Goal: Task Accomplishment & Management: Manage account settings

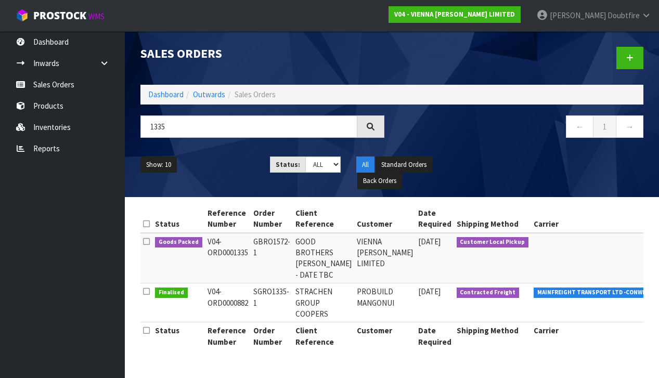
scroll to position [0, 154]
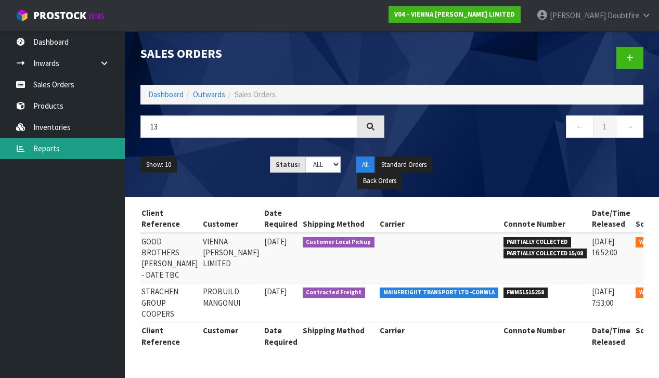
type input "1"
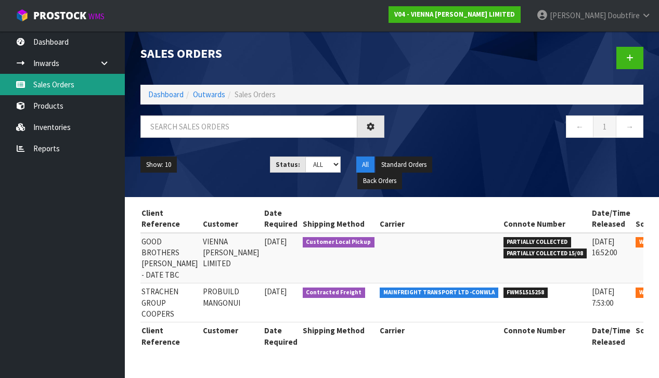
click at [53, 85] on link "Sales Orders" at bounding box center [62, 84] width 125 height 21
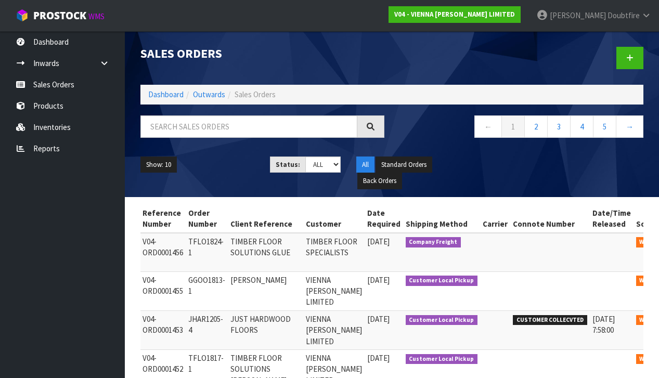
scroll to position [0, 0]
click at [189, 128] on input "text" at bounding box center [248, 126] width 217 height 22
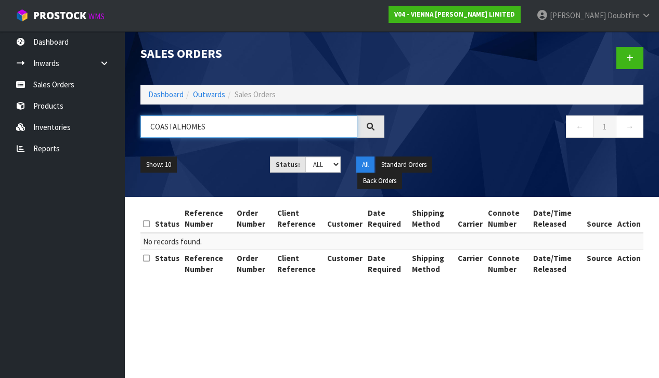
click at [180, 127] on input "COASTALHOMES" at bounding box center [248, 126] width 217 height 22
click at [210, 127] on input "COASTAL HOMES" at bounding box center [248, 126] width 217 height 22
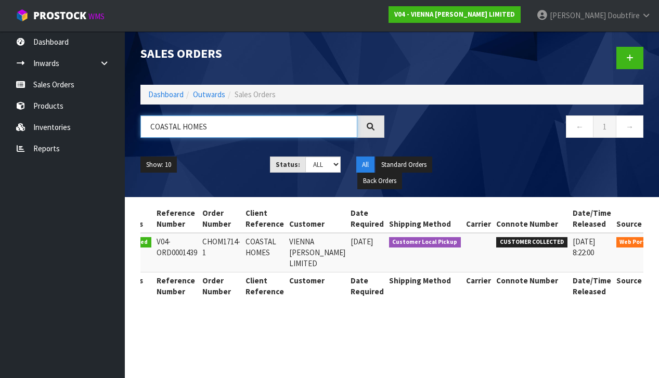
scroll to position [0, 36]
type input "COASTAL HOMES"
click at [658, 242] on icon at bounding box center [672, 244] width 8 height 7
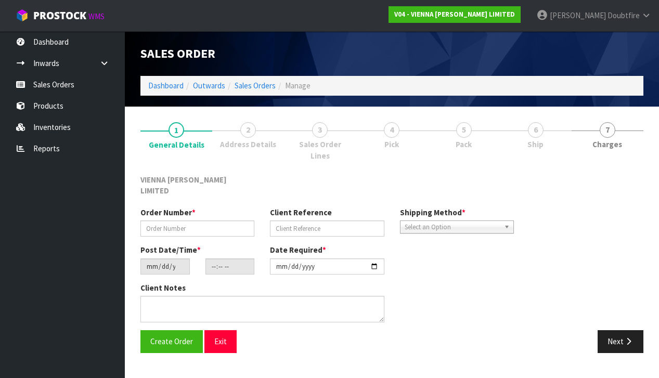
type input "CHOM1714-1"
type input "COASTAL HOMES"
type input "[DATE]"
type input "10:15:00.000"
type input "[DATE]"
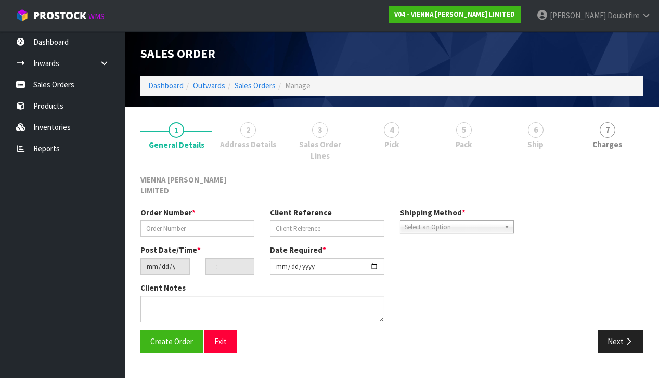
type textarea "COASTAL HOMES"
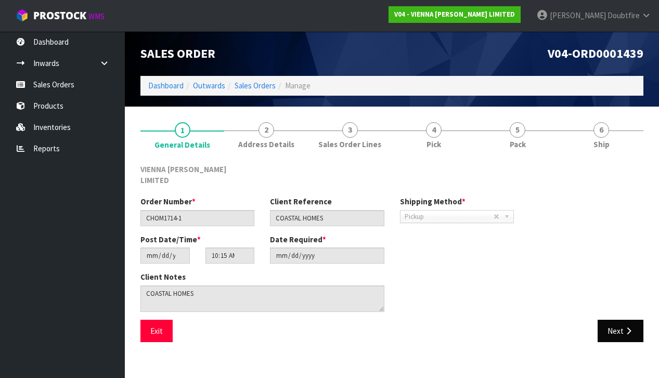
click at [618, 322] on button "Next" at bounding box center [621, 331] width 46 height 22
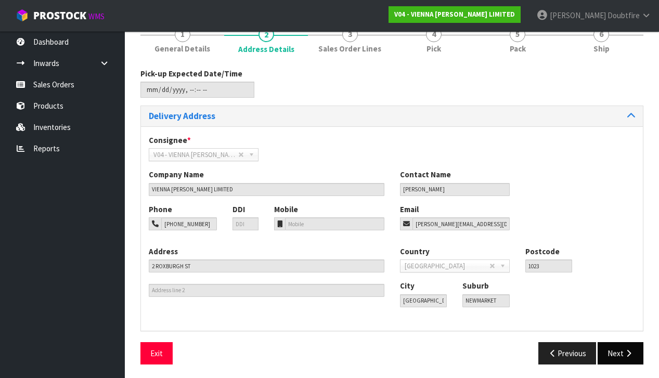
scroll to position [95, 0]
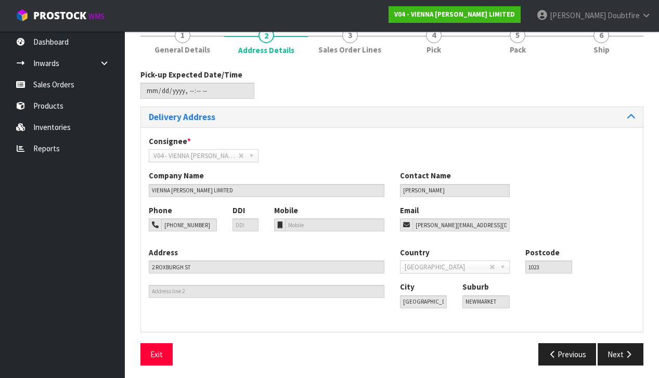
click at [616, 353] on button "Next" at bounding box center [621, 354] width 46 height 22
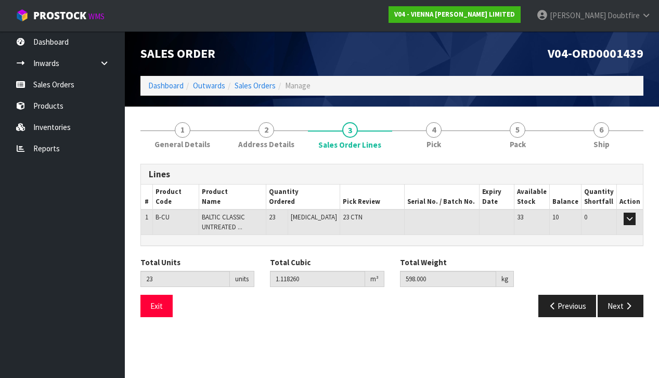
scroll to position [0, 0]
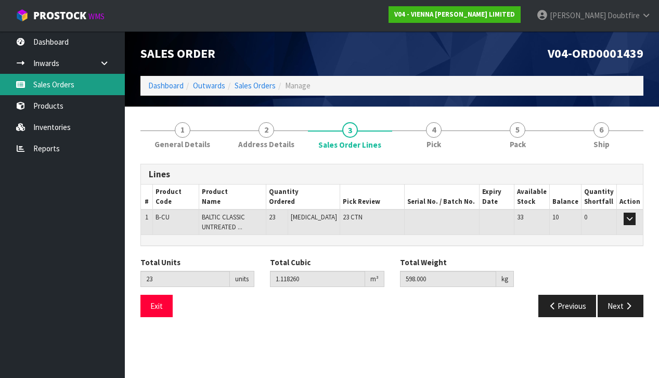
click at [45, 88] on link "Sales Orders" at bounding box center [62, 84] width 125 height 21
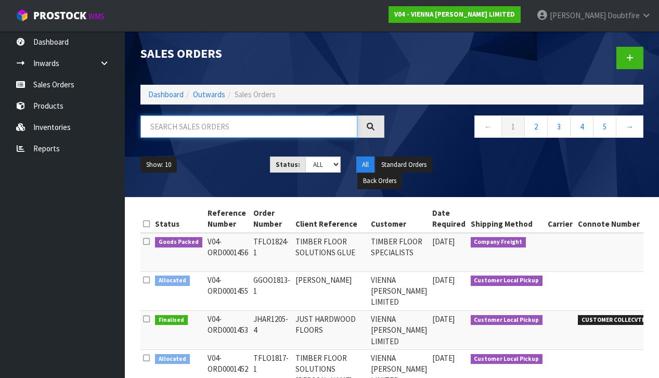
click at [176, 128] on input "text" at bounding box center [248, 126] width 217 height 22
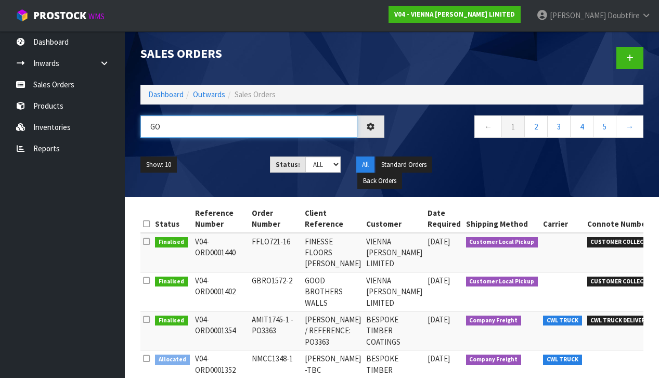
type input "G"
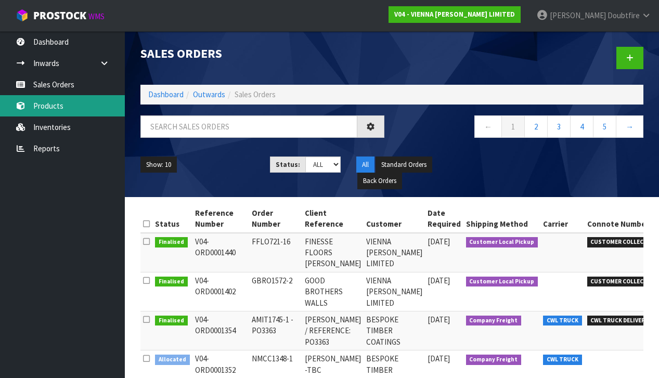
click at [53, 106] on link "Products" at bounding box center [62, 105] width 125 height 21
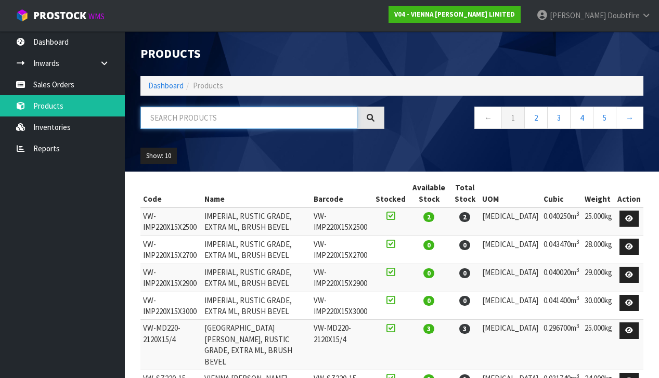
click at [203, 119] on input "text" at bounding box center [248, 118] width 217 height 22
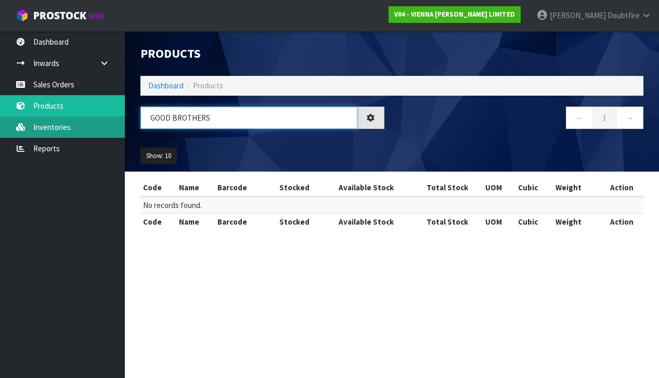
type input "GOOD BROTHERS"
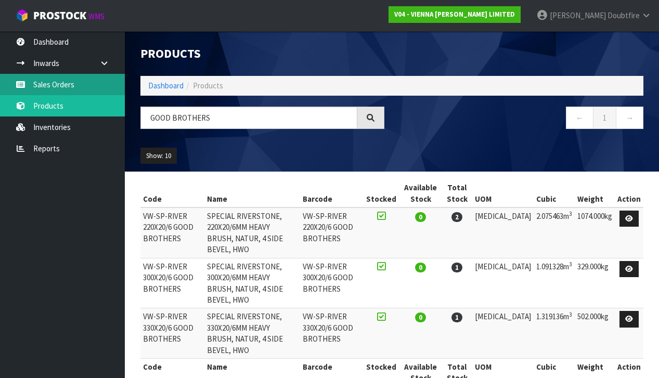
click at [48, 87] on link "Sales Orders" at bounding box center [62, 84] width 125 height 21
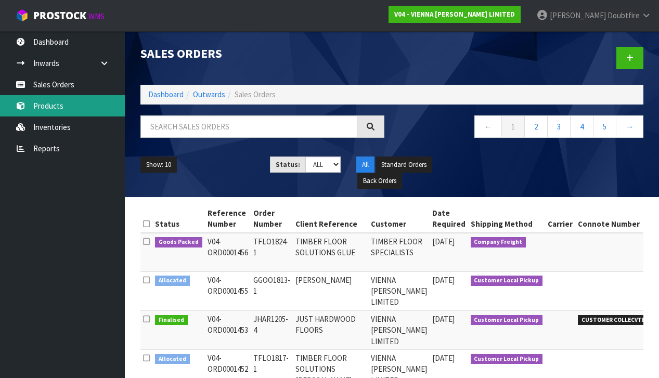
click at [49, 115] on link "Products" at bounding box center [62, 105] width 125 height 21
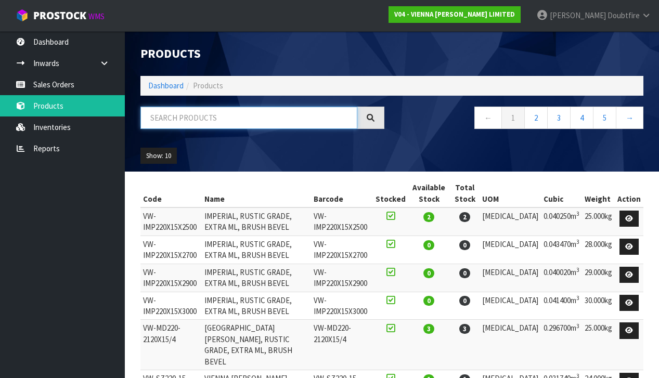
click at [206, 122] on input "text" at bounding box center [248, 118] width 217 height 22
type input "RIVERSTONE"
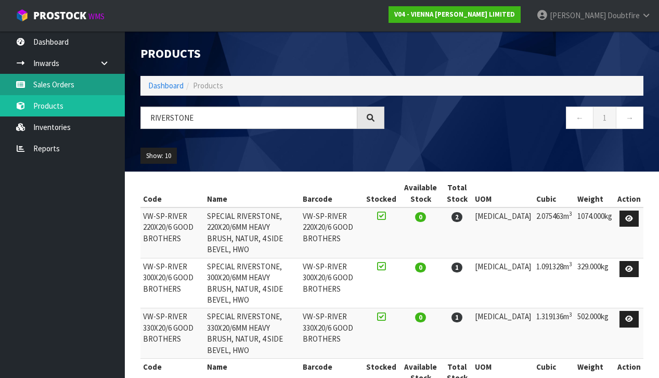
click at [62, 83] on link "Sales Orders" at bounding box center [62, 84] width 125 height 21
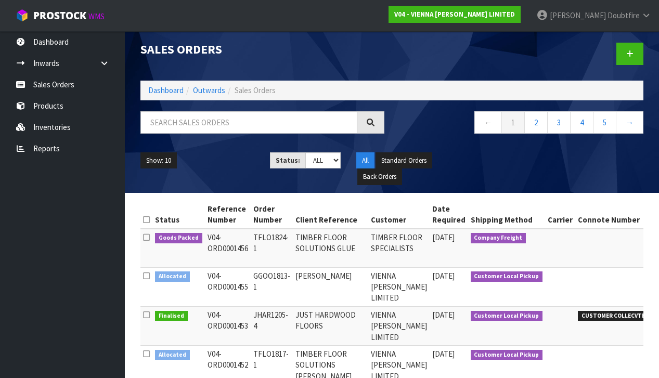
scroll to position [3, 1]
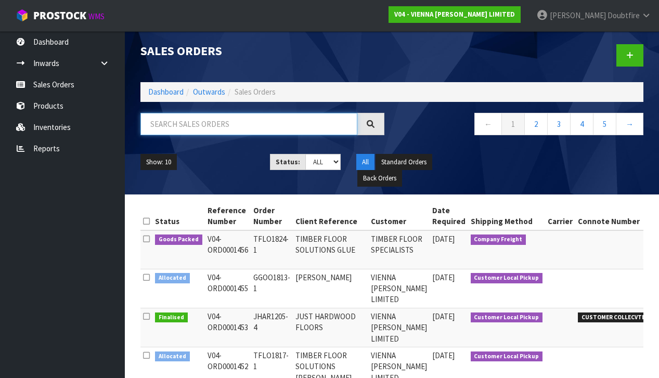
click at [278, 120] on input "text" at bounding box center [248, 124] width 217 height 22
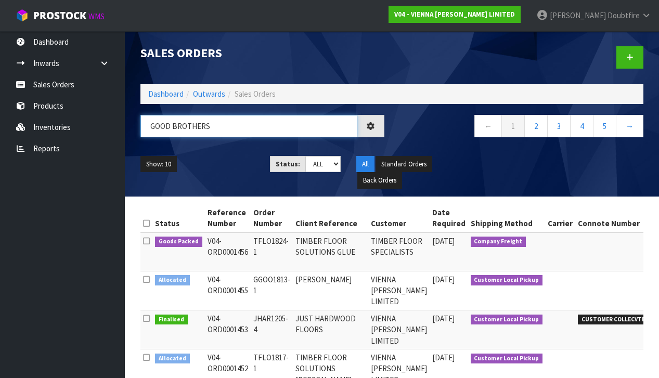
type input "GOOD BROTHERS"
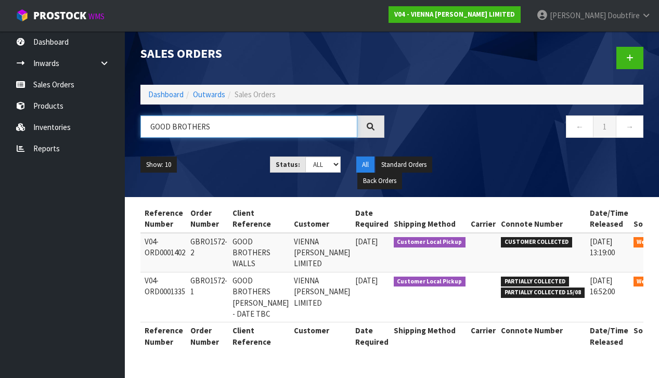
scroll to position [0, 62]
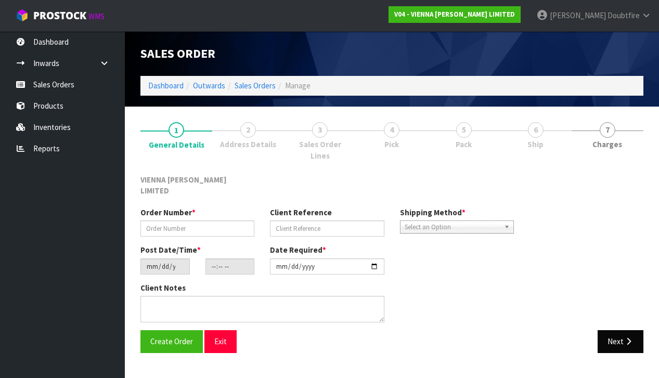
type input "GBRO1572-1"
type input "GOOD BROTHERS [PERSON_NAME] - DATE TBC"
type input "[DATE]"
type input "16:04:00.000"
type input "[DATE]"
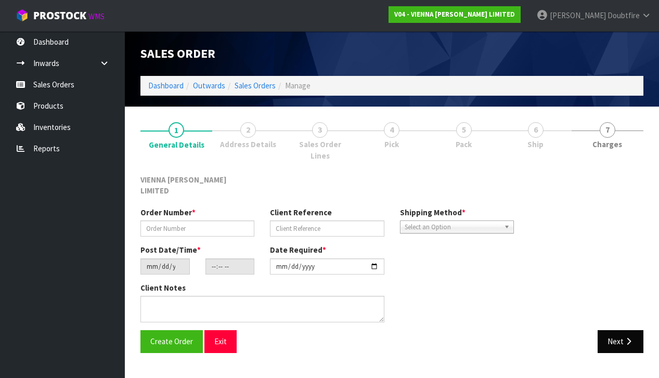
type textarea "GOOD BROTHERS [PERSON_NAME]"
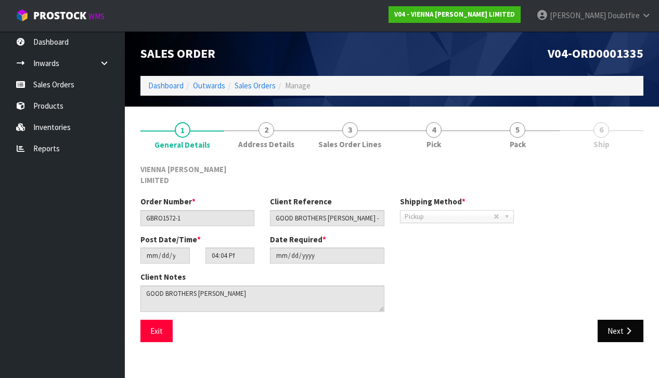
click at [620, 320] on button "Next" at bounding box center [621, 331] width 46 height 22
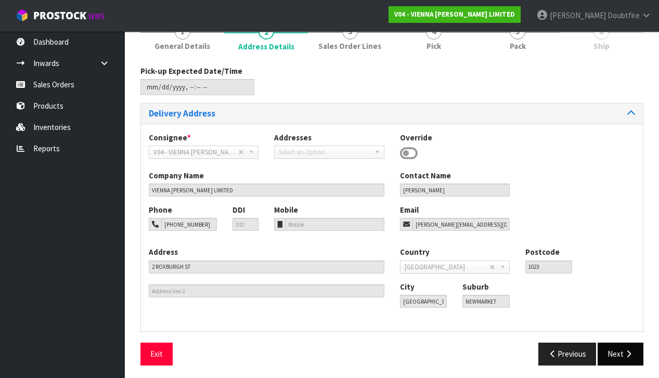
click at [622, 347] on button "Next" at bounding box center [621, 354] width 46 height 22
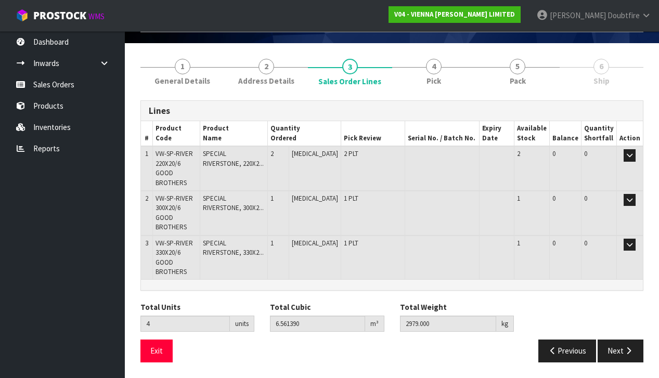
scroll to position [30, 0]
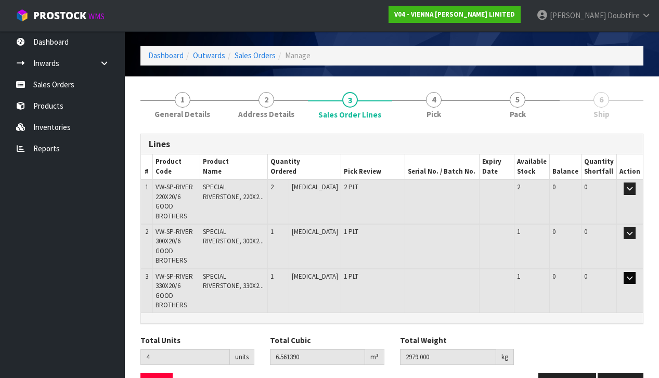
click at [632, 275] on icon "button" at bounding box center [630, 278] width 6 height 7
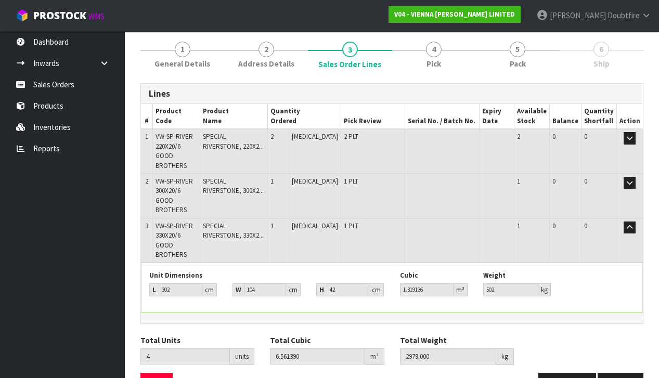
scroll to position [80, 0]
click at [629, 225] on icon "button" at bounding box center [630, 228] width 6 height 7
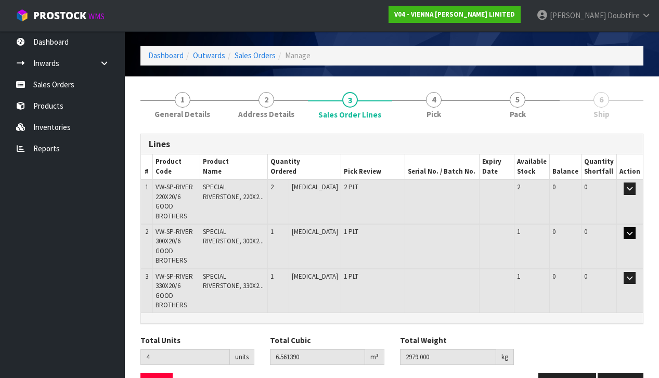
click at [629, 230] on icon "button" at bounding box center [630, 233] width 6 height 7
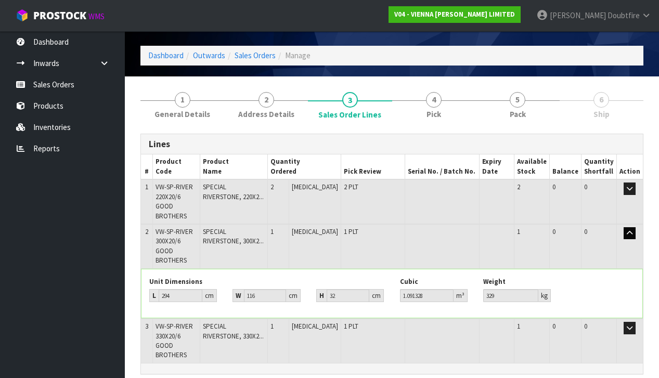
click at [627, 230] on icon "button" at bounding box center [630, 233] width 6 height 7
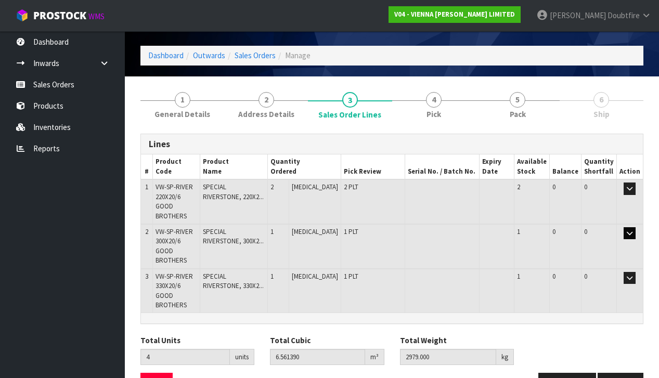
click at [634, 227] on button "button" at bounding box center [630, 233] width 12 height 12
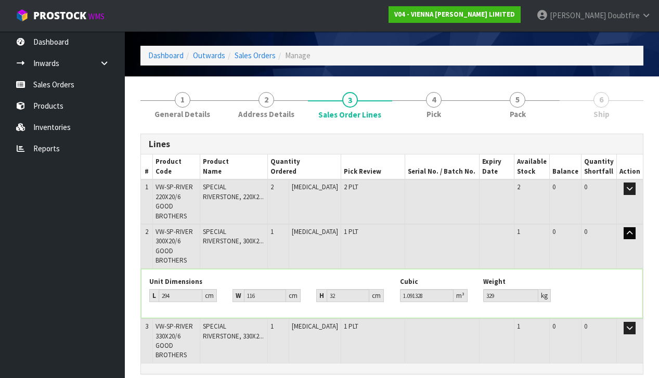
click at [630, 230] on icon "button" at bounding box center [630, 233] width 6 height 7
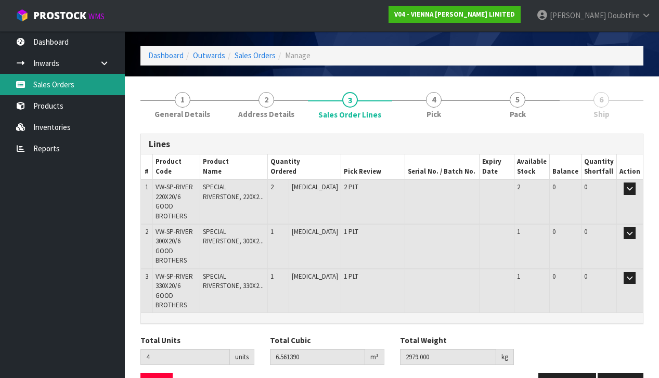
click at [51, 84] on link "Sales Orders" at bounding box center [62, 84] width 125 height 21
